Goal: Communication & Community: Answer question/provide support

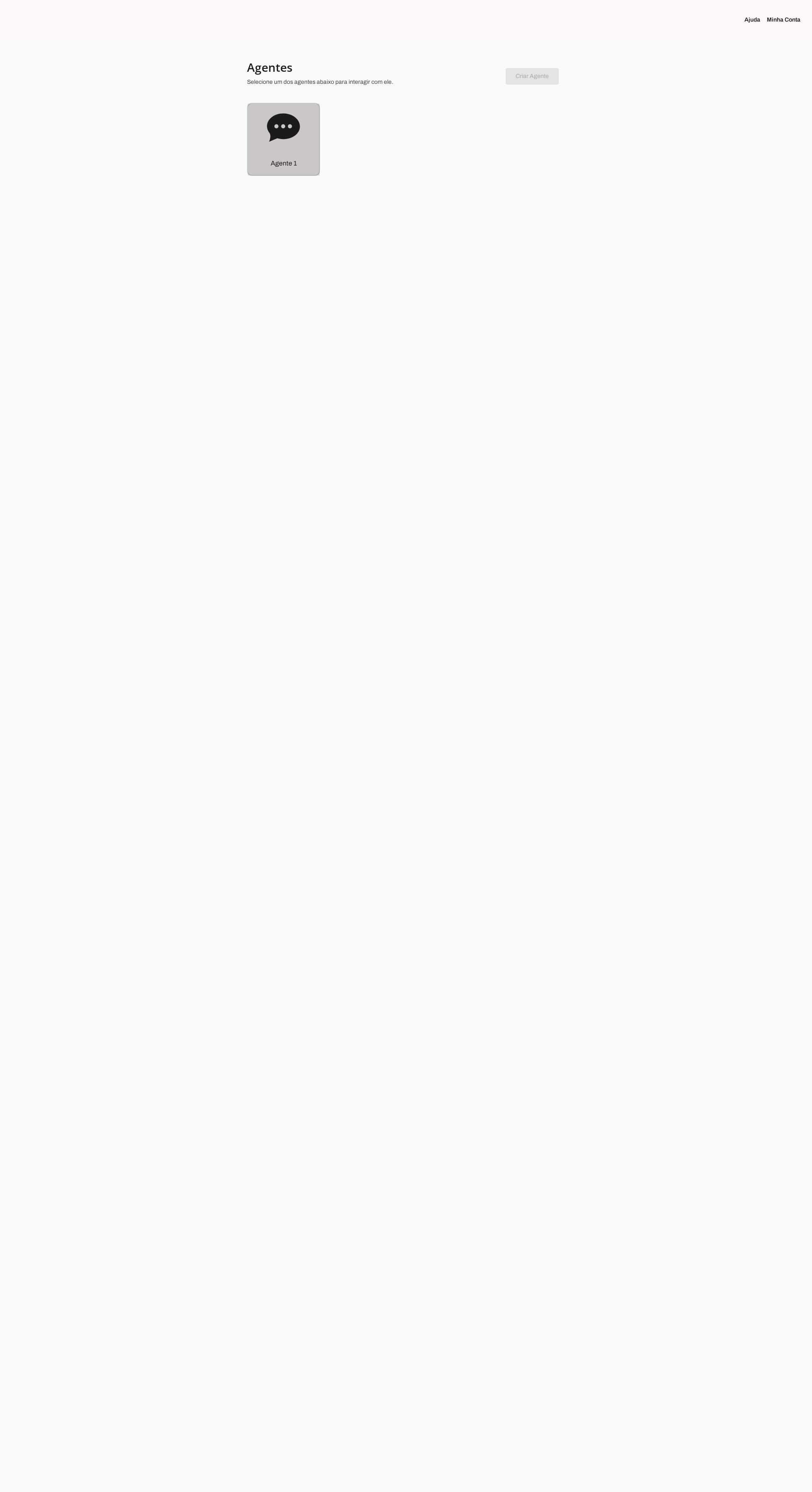
click at [261, 139] on div "Agente 1" at bounding box center [284, 140] width 71 height 71
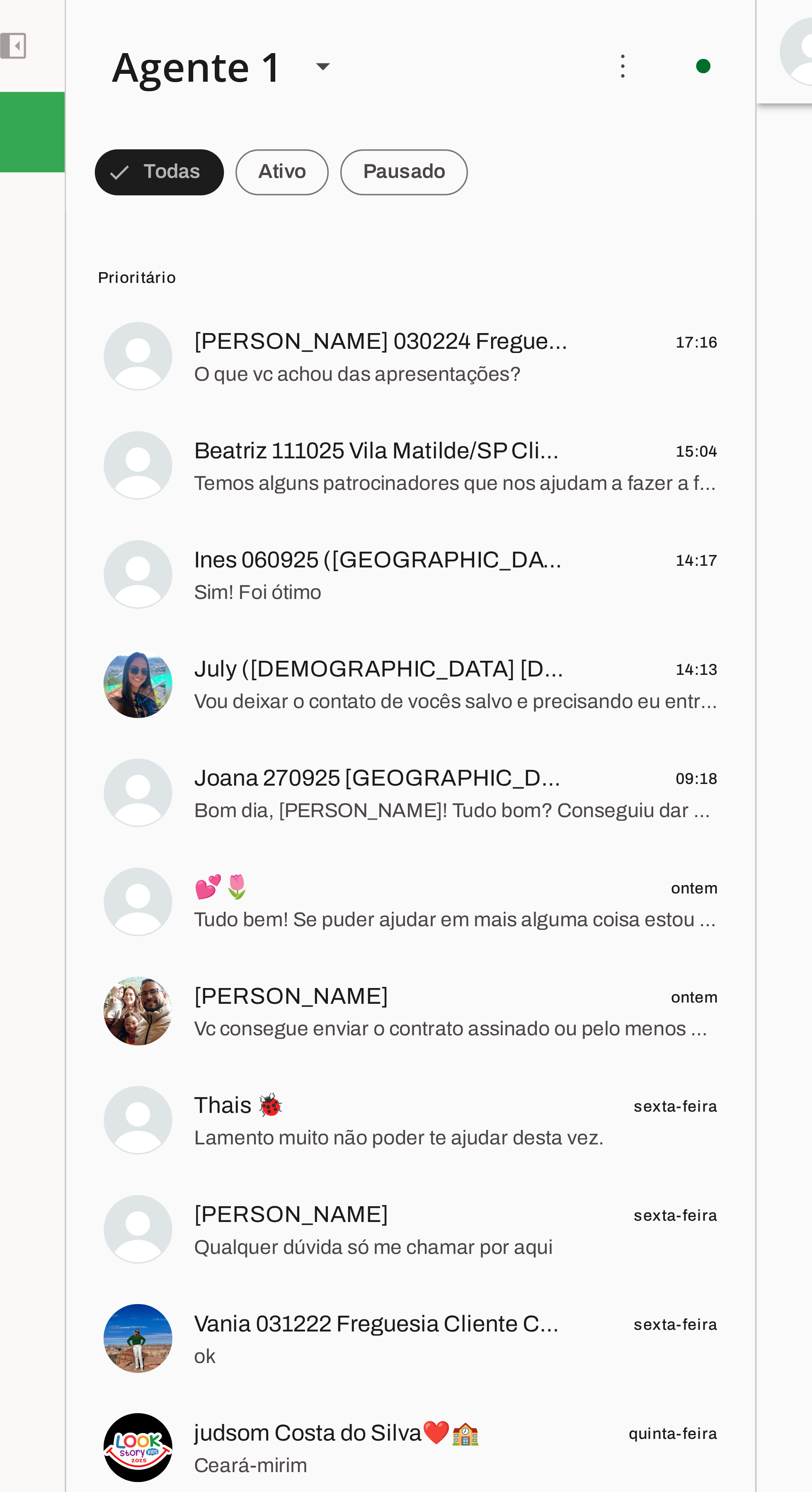
click at [172, 103] on span "[PERSON_NAME] 030224 Freguesia Clientechuru" at bounding box center [196, 99] width 109 height 10
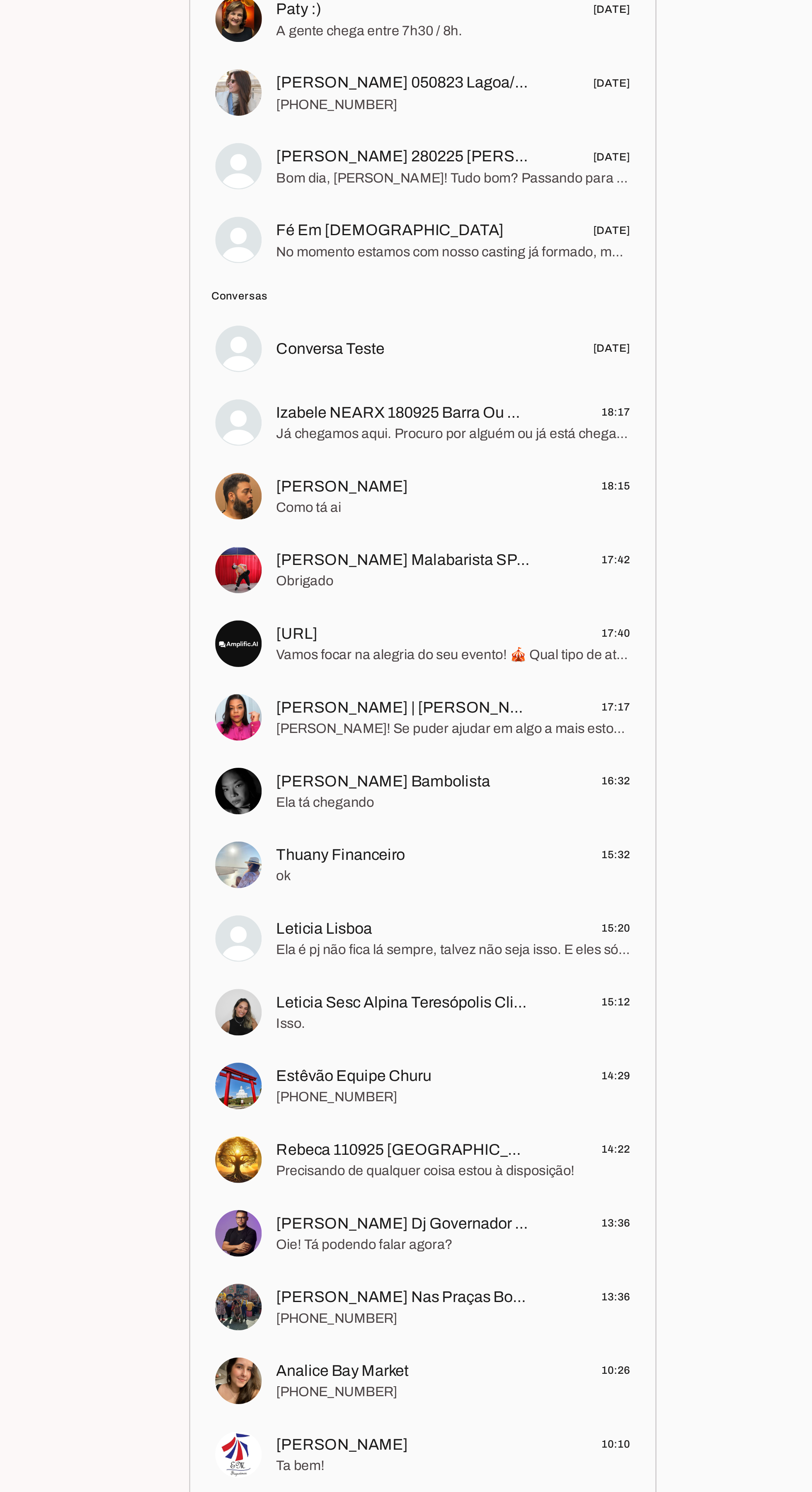
scroll to position [417, 0]
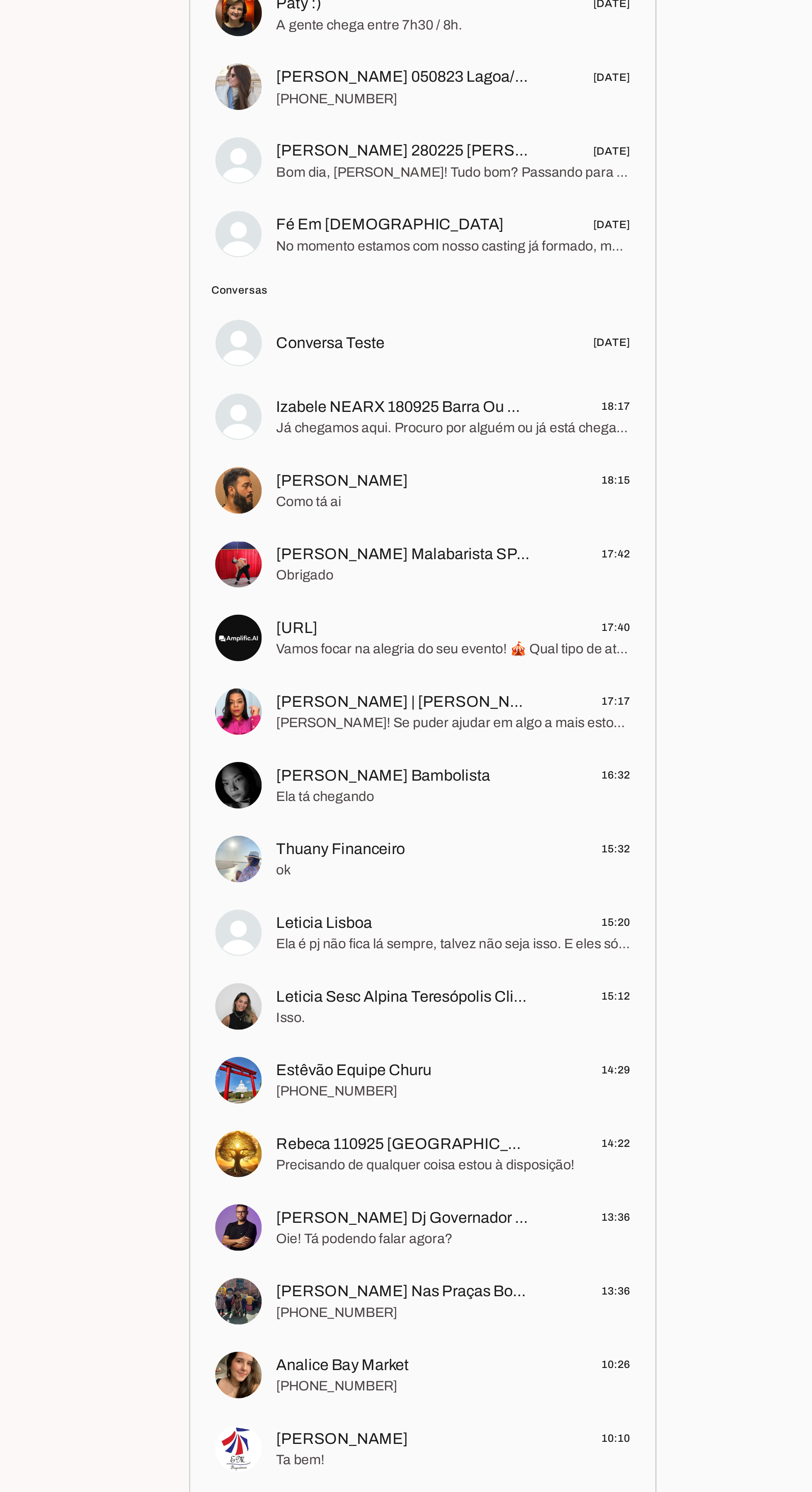
click at [186, 1015] on span "[PERSON_NAME]" at bounding box center [169, 1020] width 57 height 10
